Goal: Transaction & Acquisition: Register for event/course

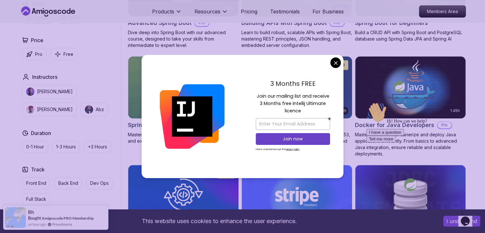
scroll to position [238, 0]
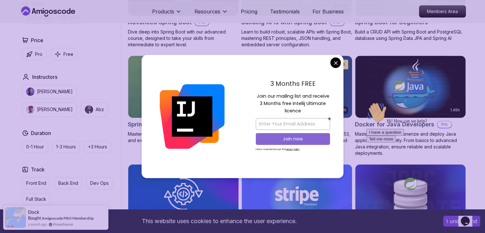
click at [285, 137] on p "Join now" at bounding box center [293, 139] width 60 height 6
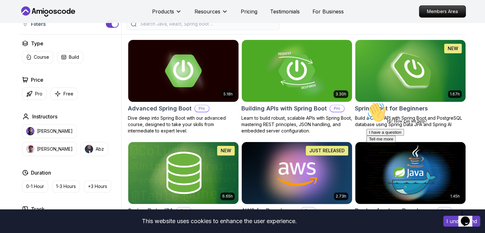
scroll to position [152, 0]
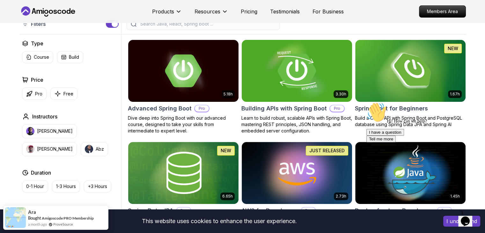
click at [284, 85] on img at bounding box center [297, 70] width 116 height 65
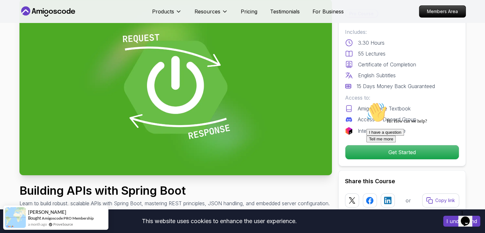
scroll to position [41, 0]
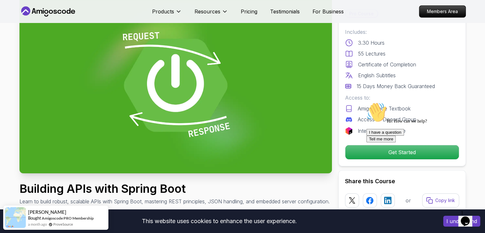
click at [466, 124] on div "Hi! How can we help?" at bounding box center [424, 113] width 115 height 22
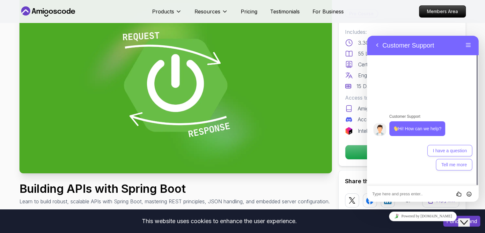
click at [367, 36] on textarea at bounding box center [367, 36] width 0 height 0
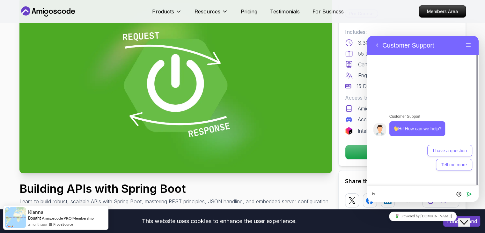
type textarea "i"
type textarea "can you tell me cost of this course"
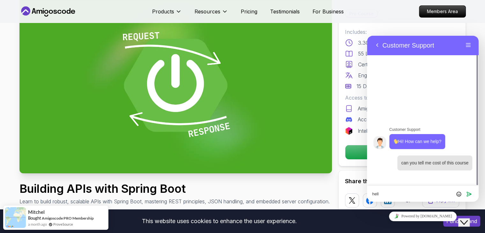
type textarea "hello"
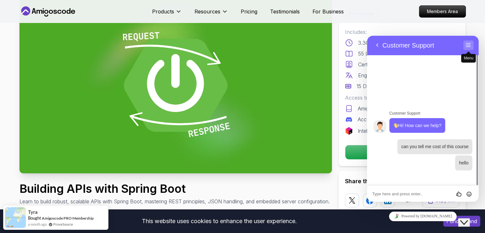
click at [467, 43] on button "Menu" at bounding box center [469, 46] width 10 height 10
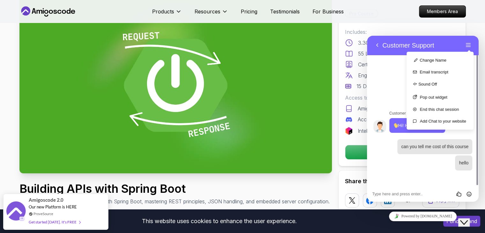
click at [480, 20] on div "Products Resources Pricing Testimonials For Business Members Area" at bounding box center [242, 11] width 485 height 23
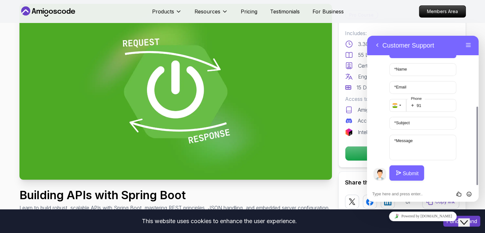
scroll to position [0, 0]
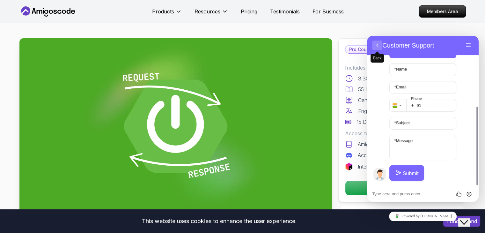
click at [379, 46] on button "Back" at bounding box center [377, 46] width 10 height 10
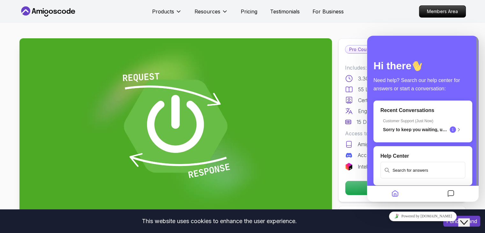
click at [397, 195] on icon "Home" at bounding box center [396, 194] width 8 height 12
click at [452, 196] on icon "Messages" at bounding box center [451, 194] width 8 height 12
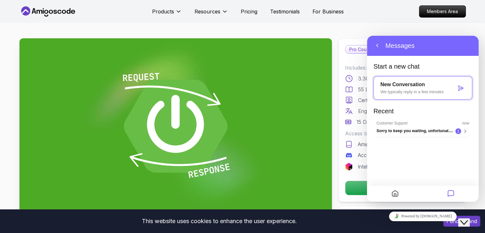
click at [320, 169] on img at bounding box center [175, 126] width 313 height 176
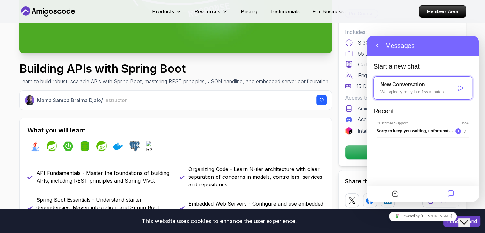
scroll to position [162, 0]
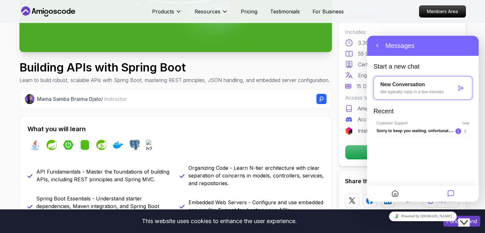
click at [465, 219] on icon "Close Chat This icon closes the chat window." at bounding box center [464, 223] width 8 height 8
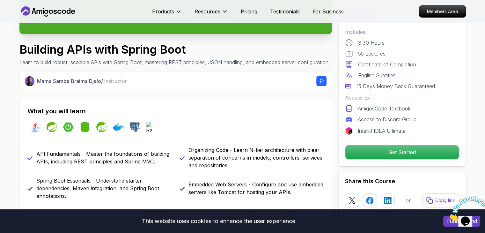
scroll to position [184, 0]
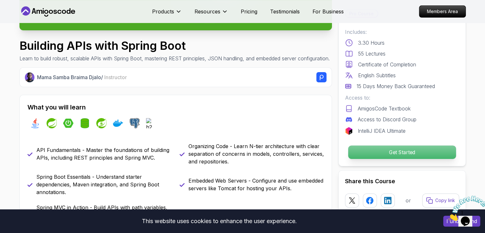
click at [412, 151] on p "Get Started" at bounding box center [402, 152] width 108 height 13
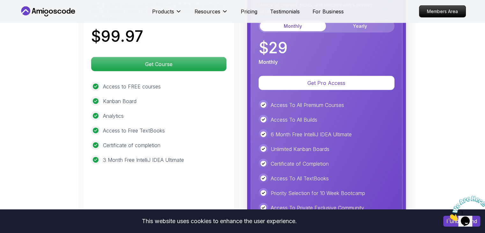
scroll to position [1564, 0]
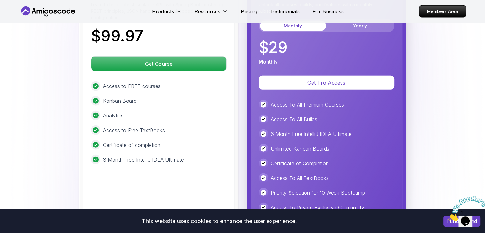
click at [118, 82] on p "Access to FREE courses" at bounding box center [132, 86] width 58 height 8
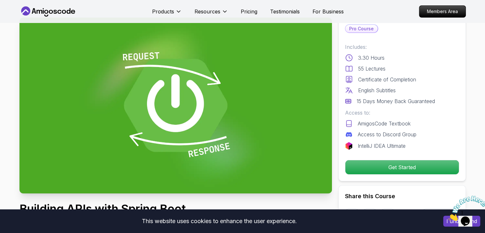
scroll to position [0, 0]
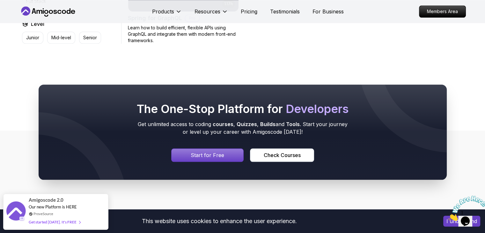
scroll to position [686, 0]
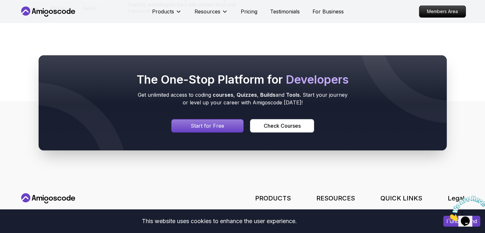
click at [206, 119] on div "Signin page" at bounding box center [208, 125] width 72 height 13
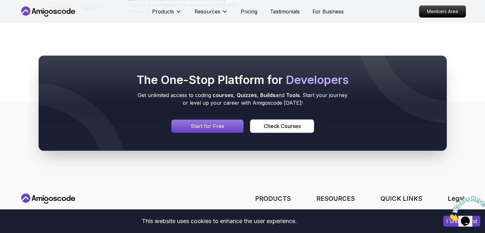
scroll to position [686, 0]
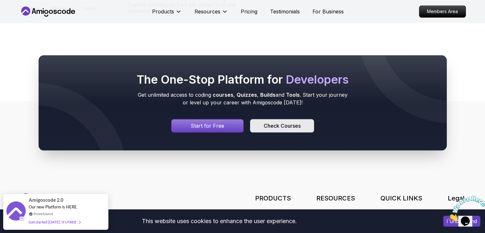
click at [279, 121] on button "Check Courses" at bounding box center [282, 125] width 64 height 13
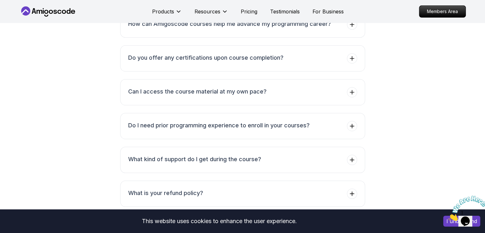
scroll to position [2669, 0]
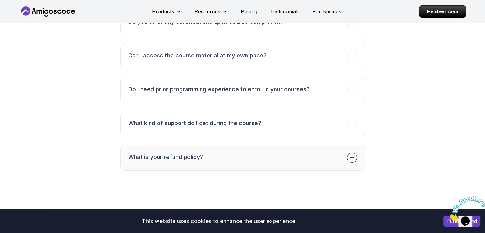
click at [328, 150] on button "What is your refund policy?" at bounding box center [242, 158] width 245 height 26
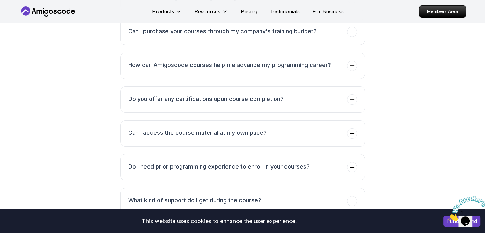
scroll to position [2581, 0]
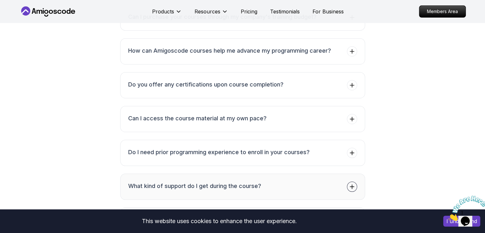
click at [263, 180] on button "What kind of support do I get during the course?" at bounding box center [242, 187] width 245 height 26
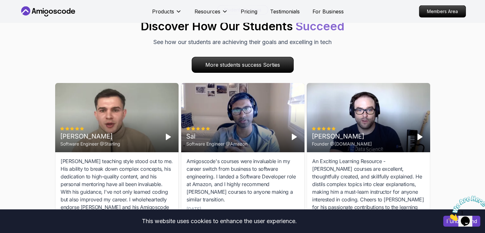
scroll to position [2089, 0]
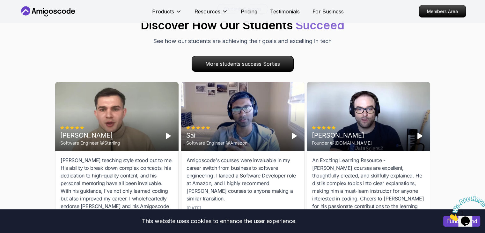
click at [295, 133] on polygon "Play" at bounding box center [294, 136] width 4 height 6
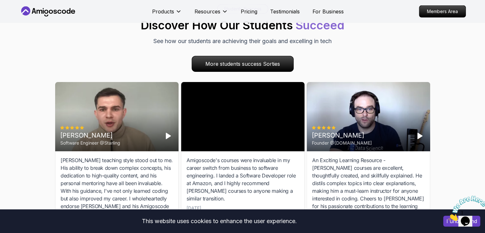
click at [241, 165] on div "Amigoscode's courses were invaluable in my career switch from business to softw…" at bounding box center [243, 179] width 113 height 46
click at [275, 104] on div "Sai Software Engineer @Amazon" at bounding box center [243, 116] width 124 height 69
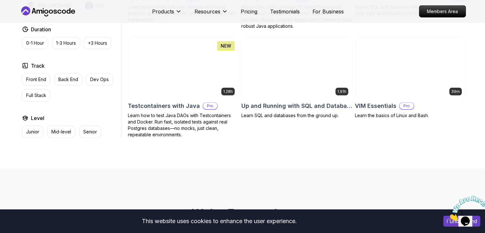
scroll to position [1694, 0]
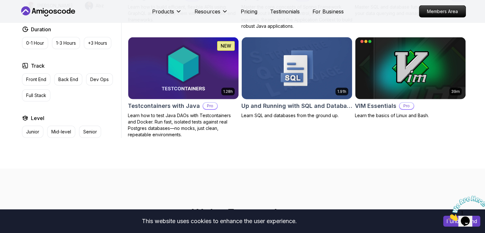
click at [293, 69] on img at bounding box center [297, 68] width 116 height 65
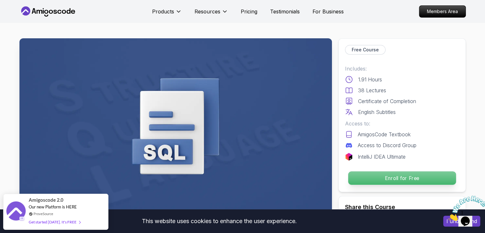
click at [396, 182] on p "Enroll for Free" at bounding box center [402, 177] width 108 height 13
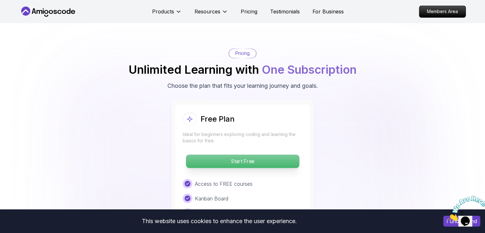
scroll to position [1119, 0]
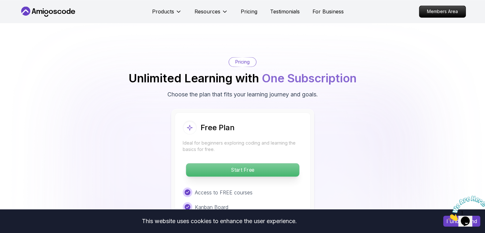
click at [241, 166] on p "Start Free" at bounding box center [242, 169] width 113 height 13
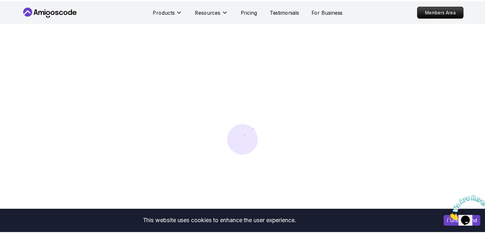
scroll to position [0, 0]
